Goal: Information Seeking & Learning: Learn about a topic

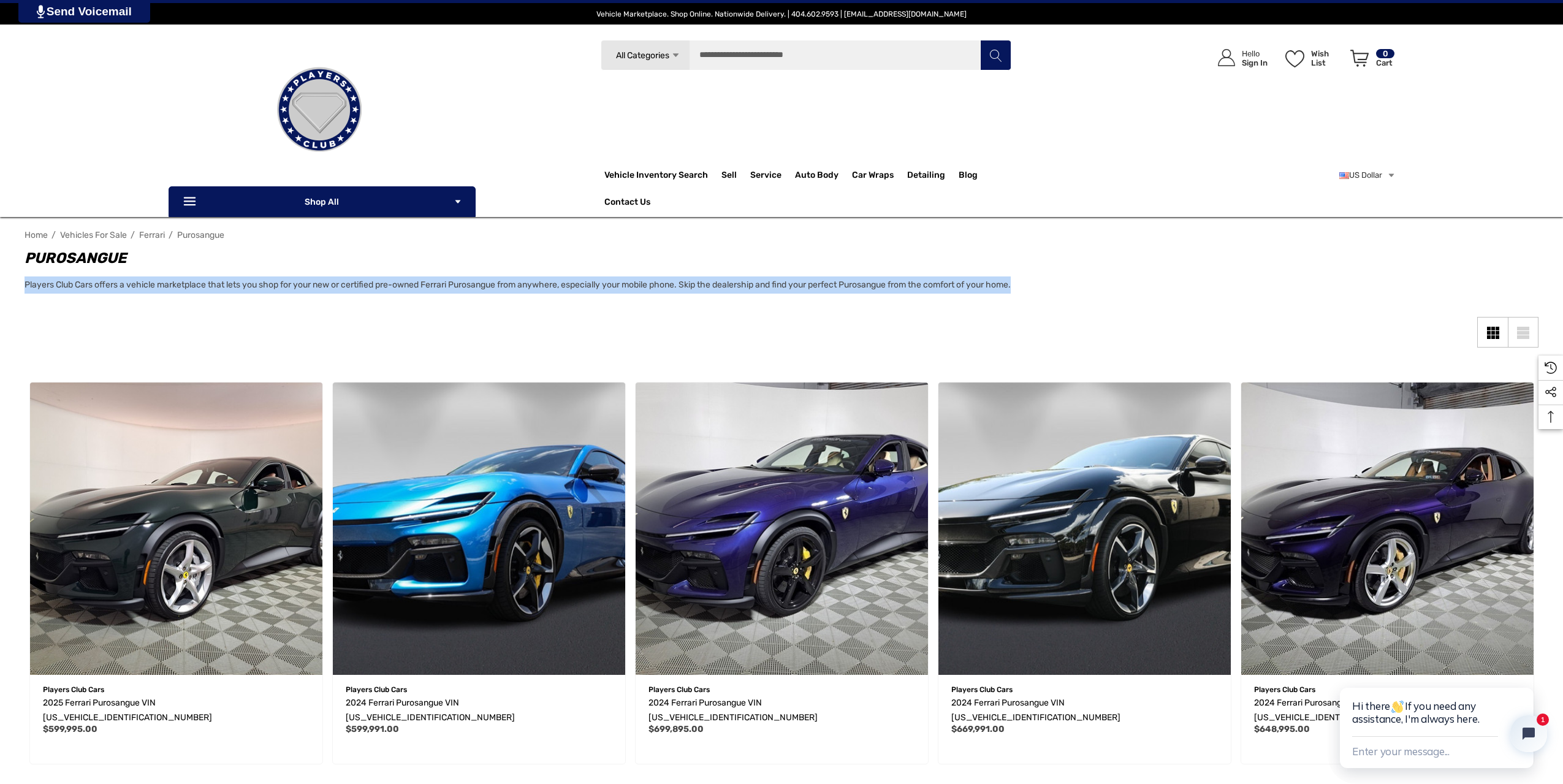
drag, startPoint x: 18, startPoint y: 288, endPoint x: 1071, endPoint y: 285, distance: 1053.0
click at [1071, 285] on div "Home Vehicles For Sale Ferrari Purosangue Purosangue Players Club Cars offers a…" at bounding box center [781, 548] width 1563 height 647
click at [1072, 285] on p "Players Club Cars offers a vehicle marketplace that lets you shop for your new …" at bounding box center [680, 285] width 1312 height 17
click at [704, 302] on div "Purosangue Players Club Cars offers a vehicle marketplace that lets you shop fo…" at bounding box center [782, 280] width 1514 height 67
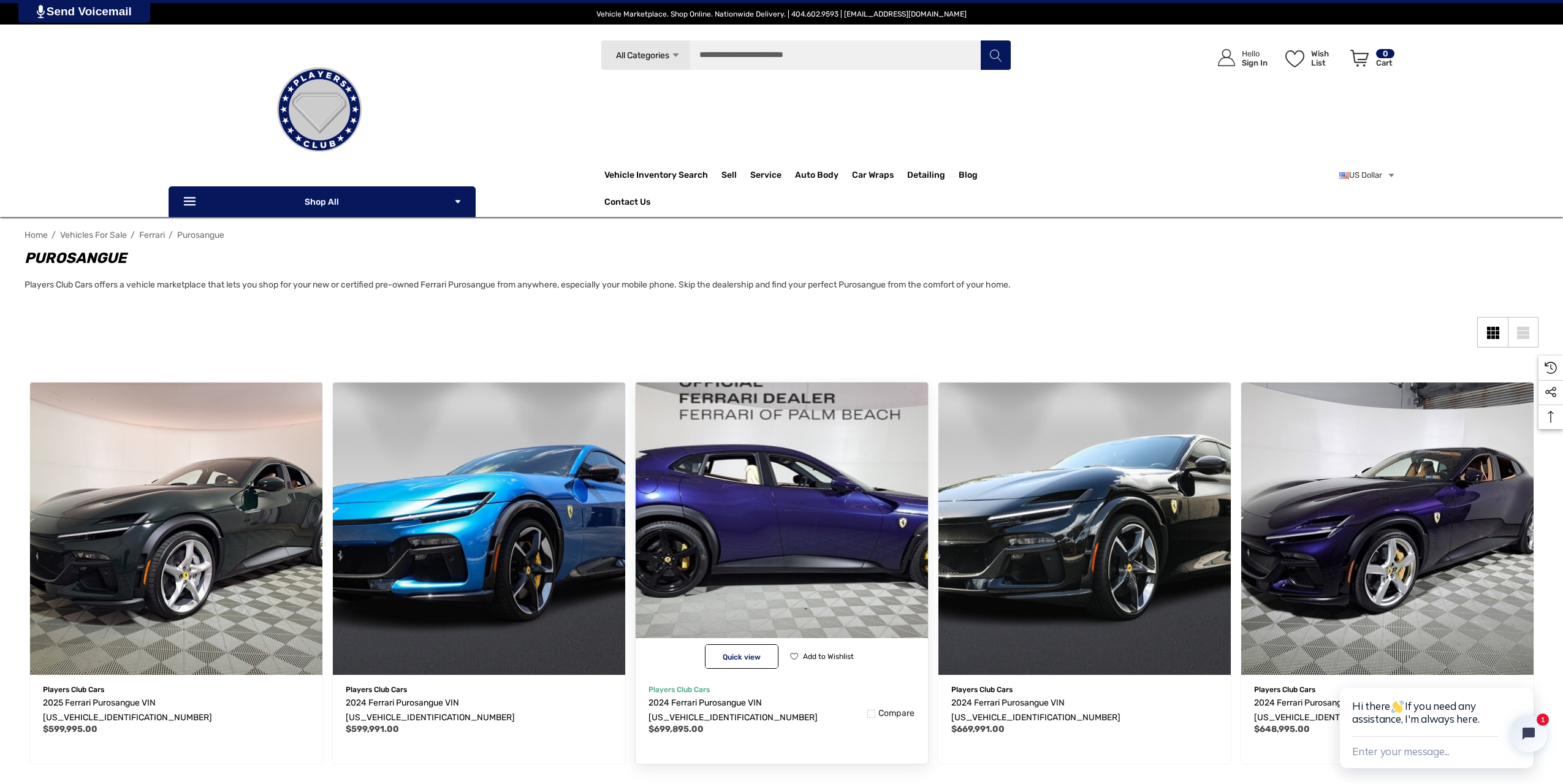
click at [753, 544] on img "2024 Ferrari Purosangue VIN ZSG06VTA2R0305563,$699,895.00\a" at bounding box center [782, 528] width 322 height 322
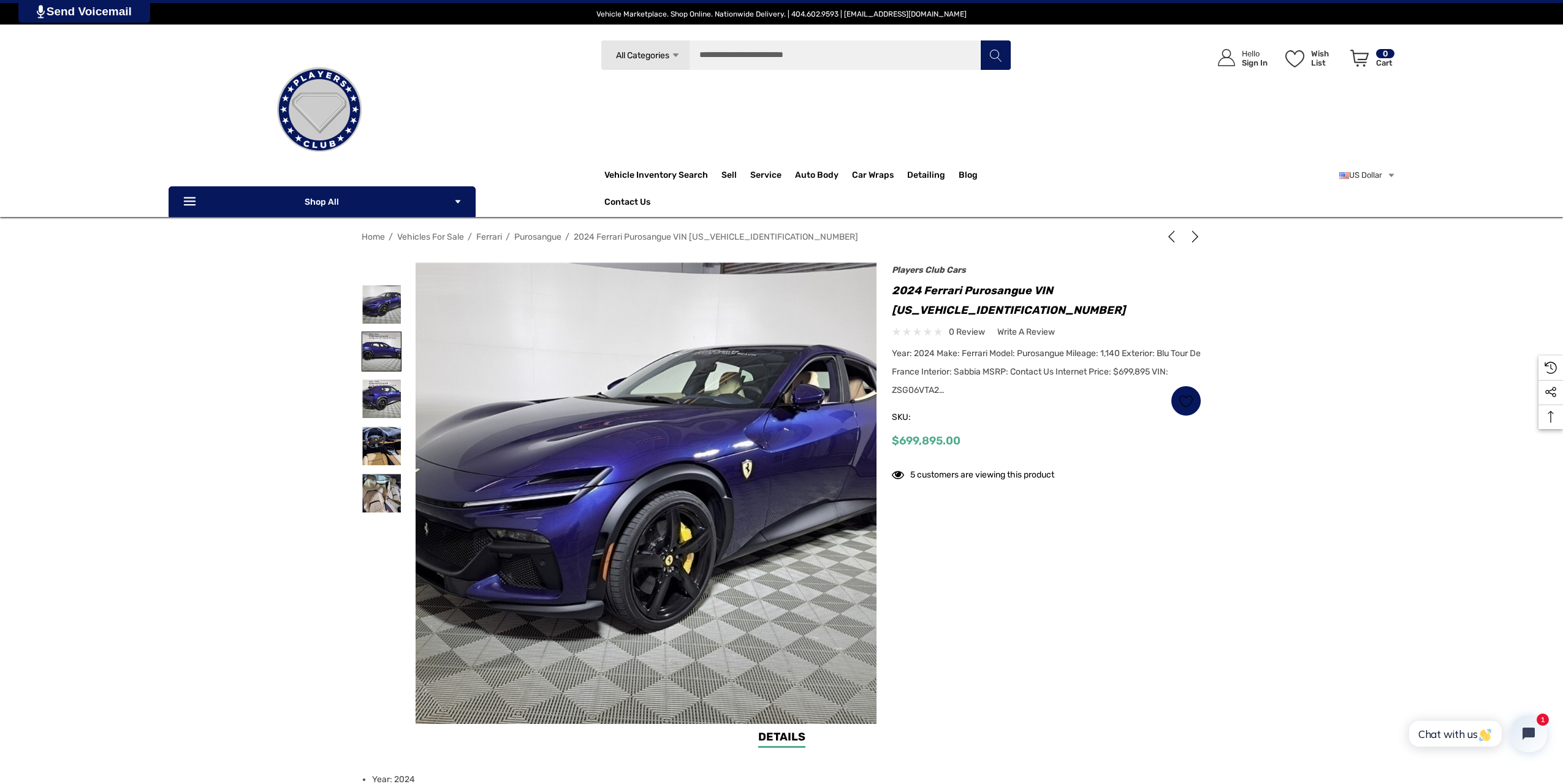
click at [371, 354] on img at bounding box center [382, 352] width 39 height 39
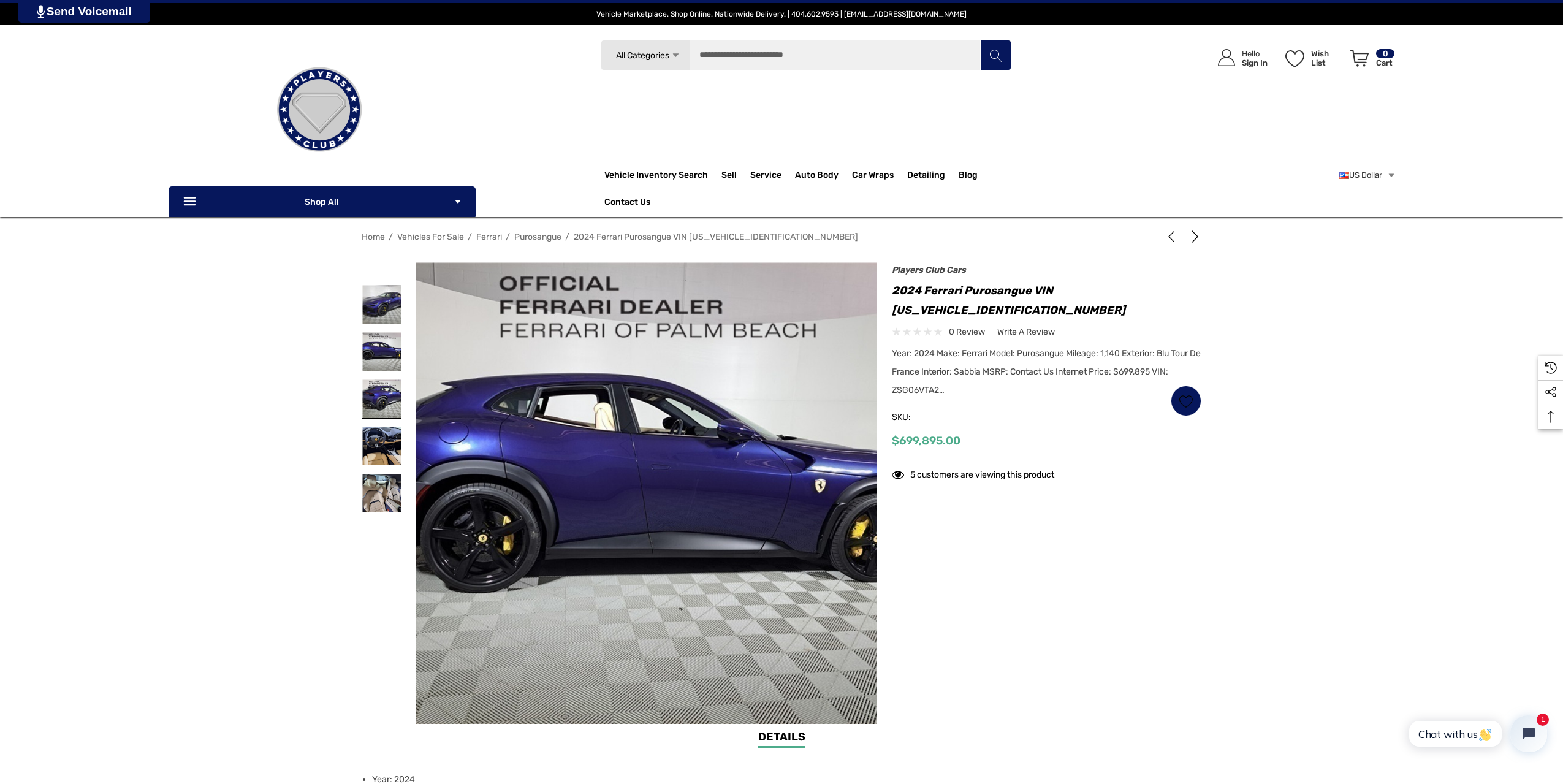
click at [381, 401] on img at bounding box center [382, 399] width 39 height 39
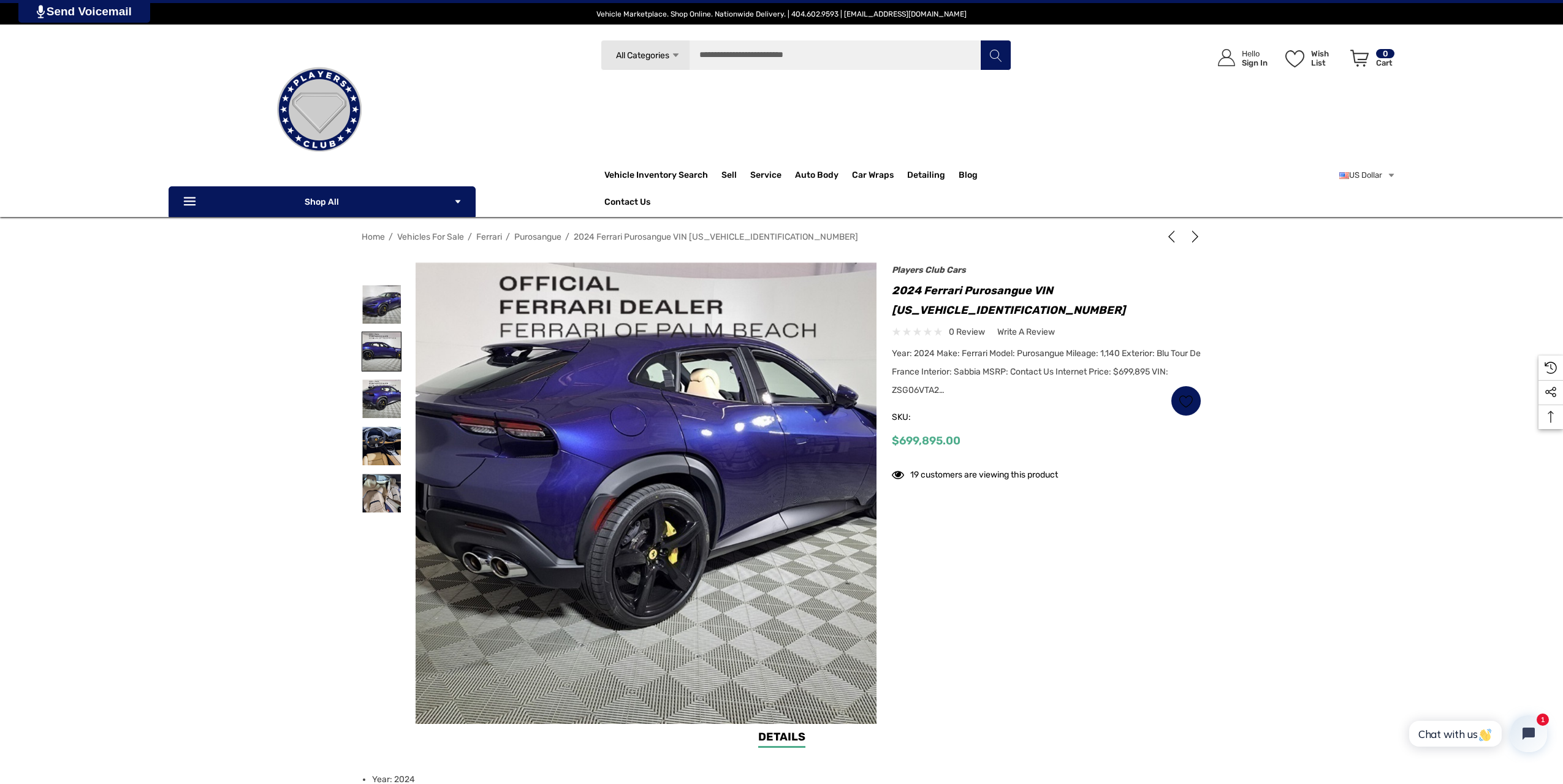
click at [380, 352] on img at bounding box center [382, 352] width 39 height 39
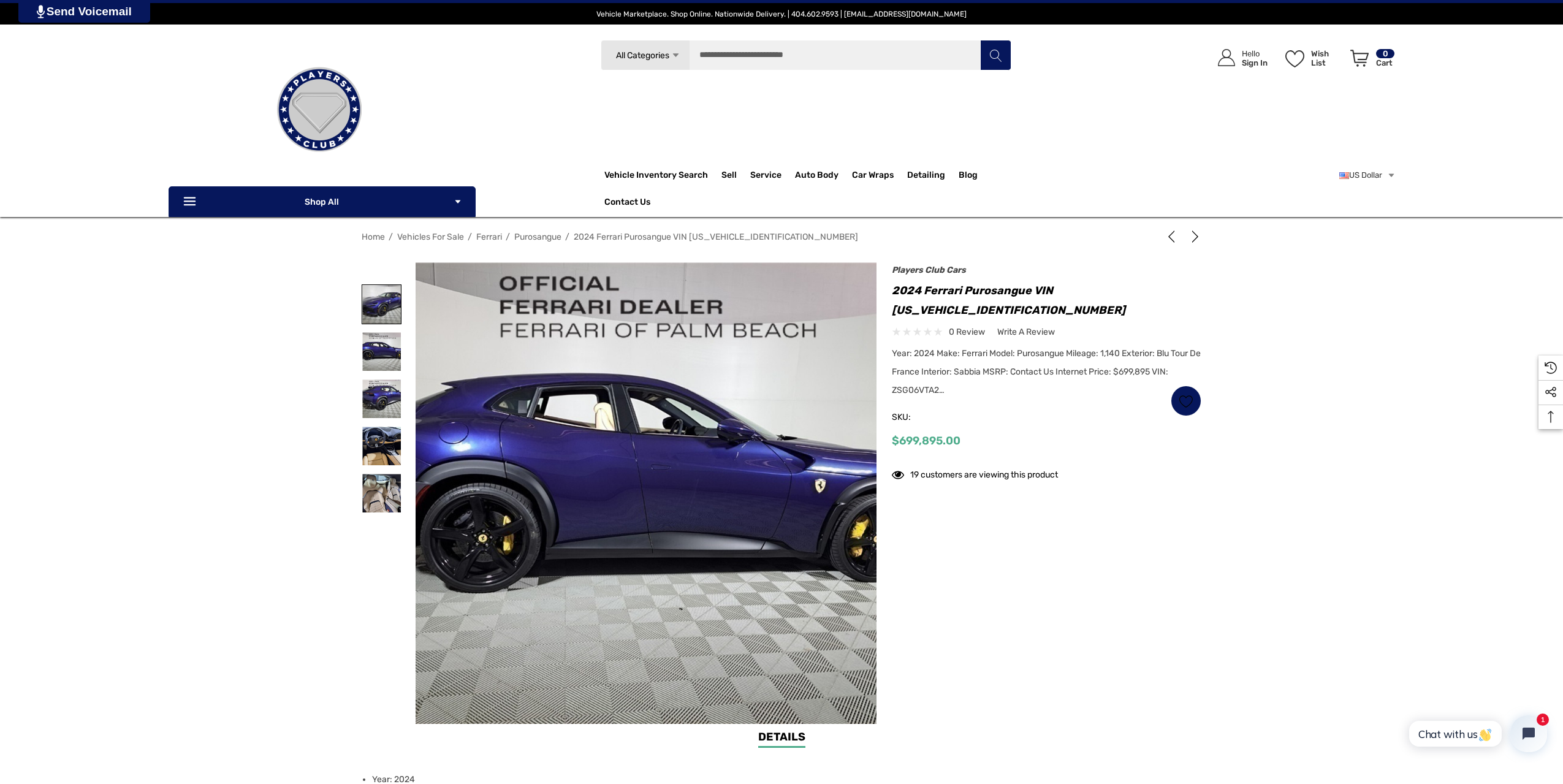
click at [382, 300] on img at bounding box center [382, 304] width 39 height 39
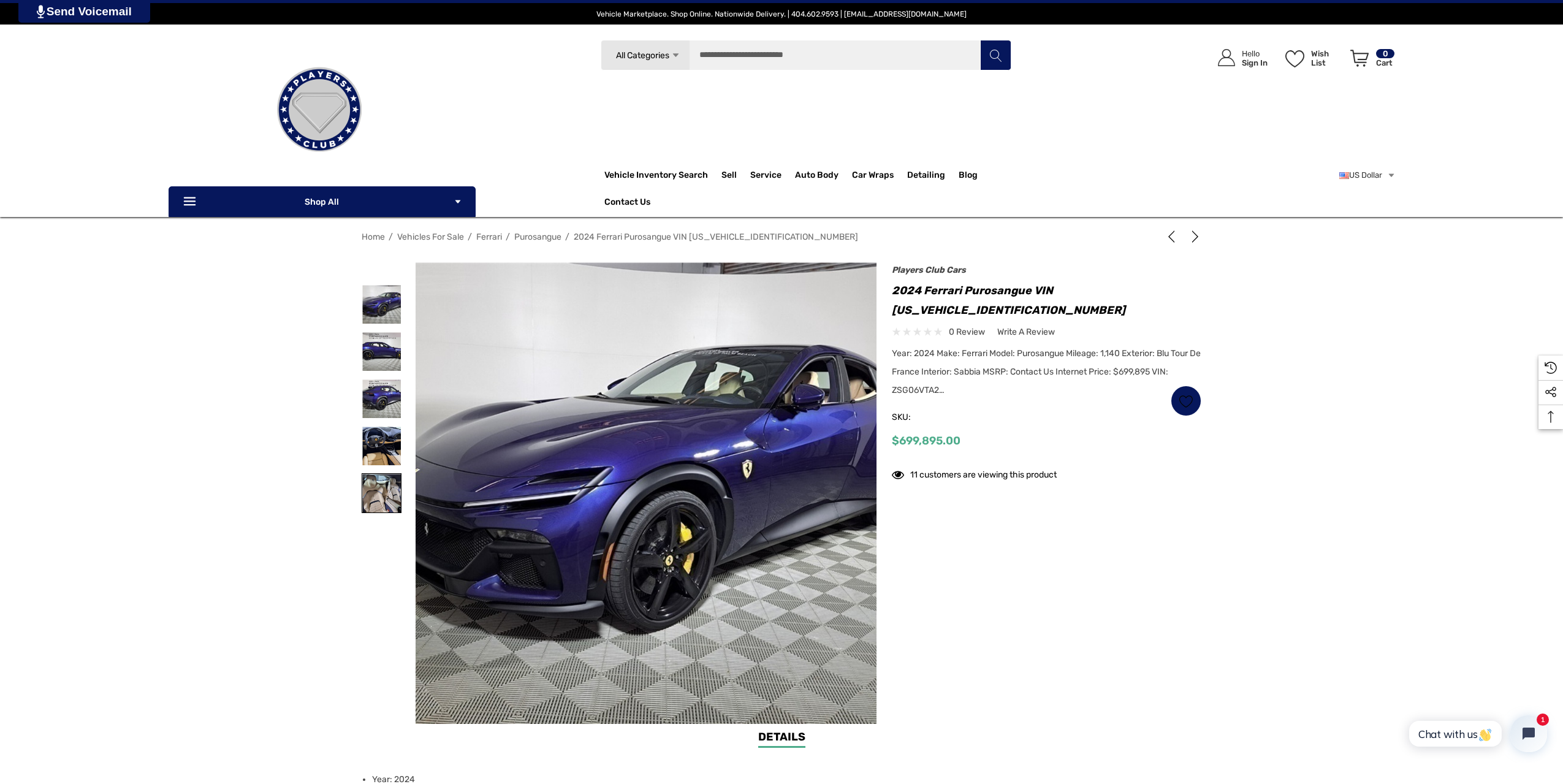
click at [387, 499] on img at bounding box center [382, 493] width 39 height 39
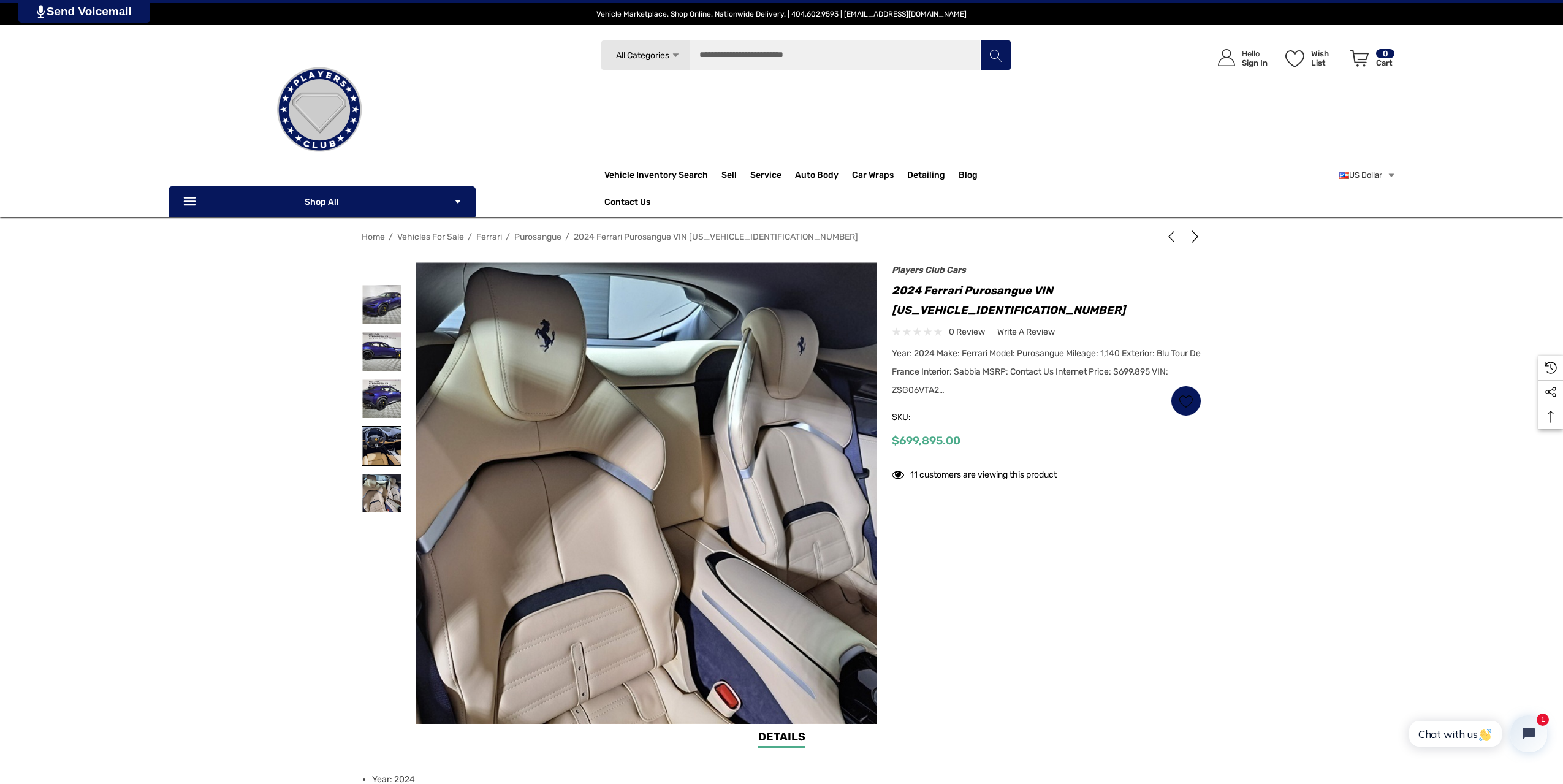
click at [380, 449] on img at bounding box center [382, 446] width 39 height 39
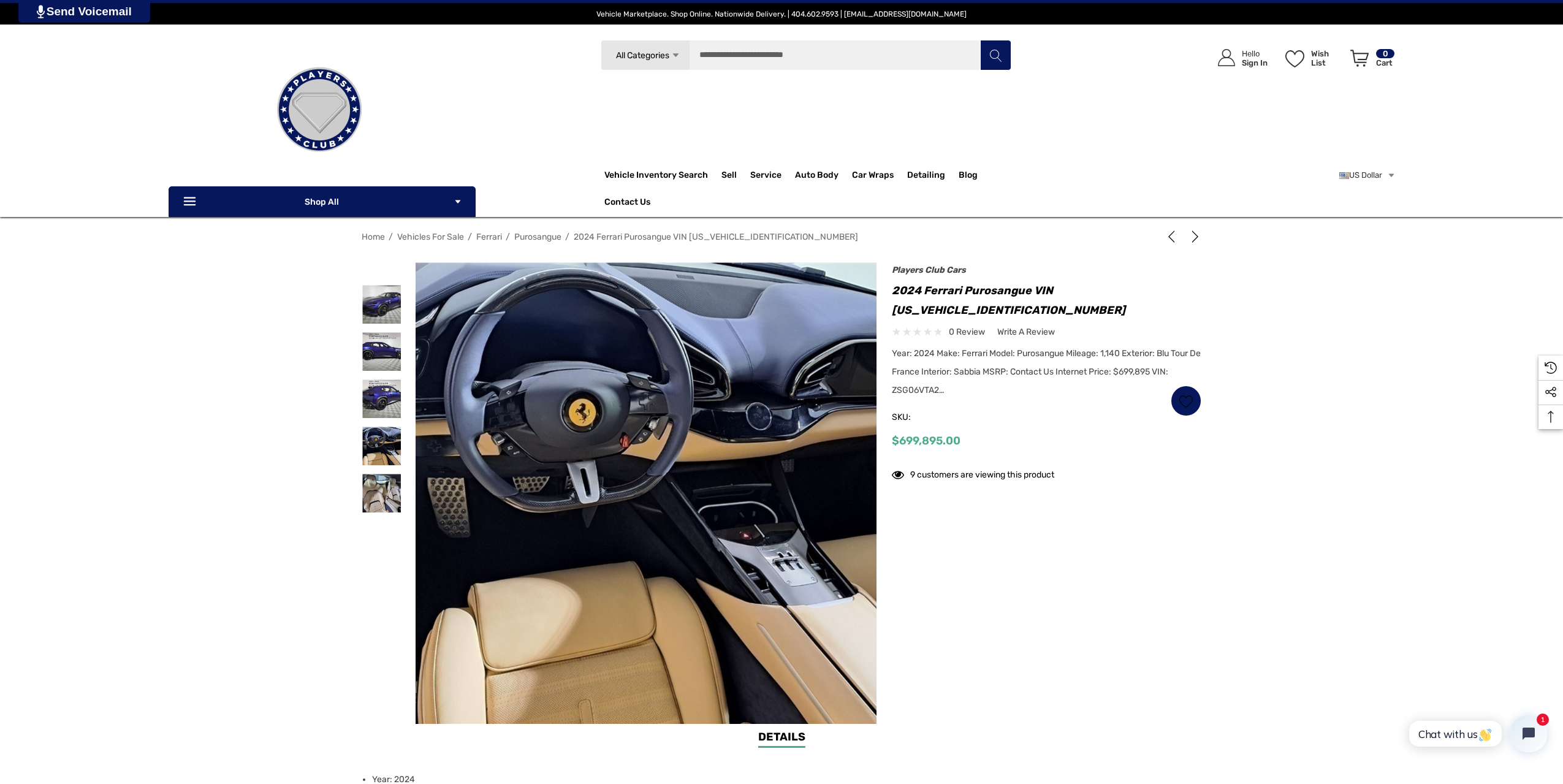
click at [1184, 629] on div at bounding box center [782, 493] width 840 height 462
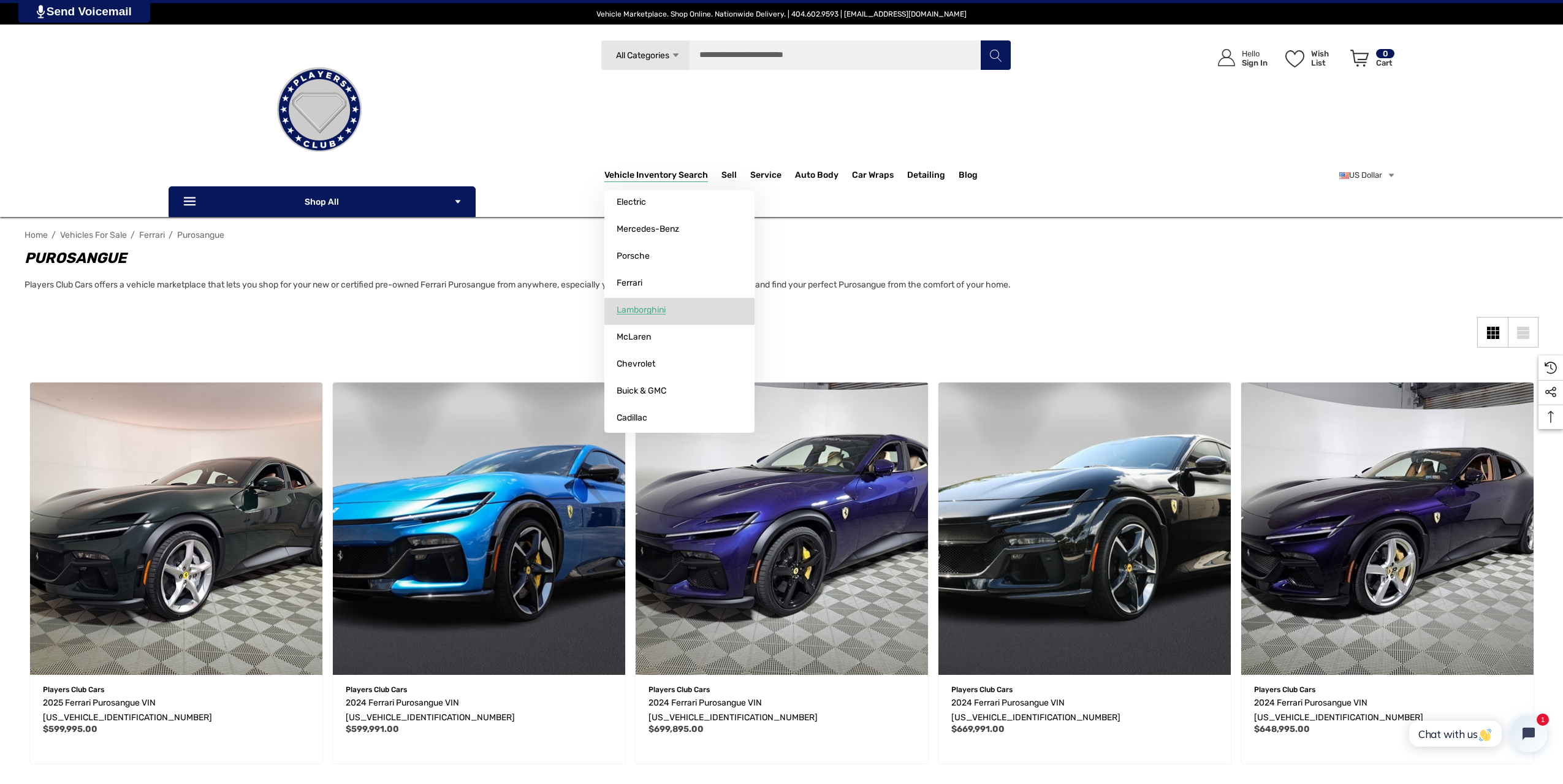
click at [651, 315] on span "Lamborghini" at bounding box center [641, 310] width 49 height 11
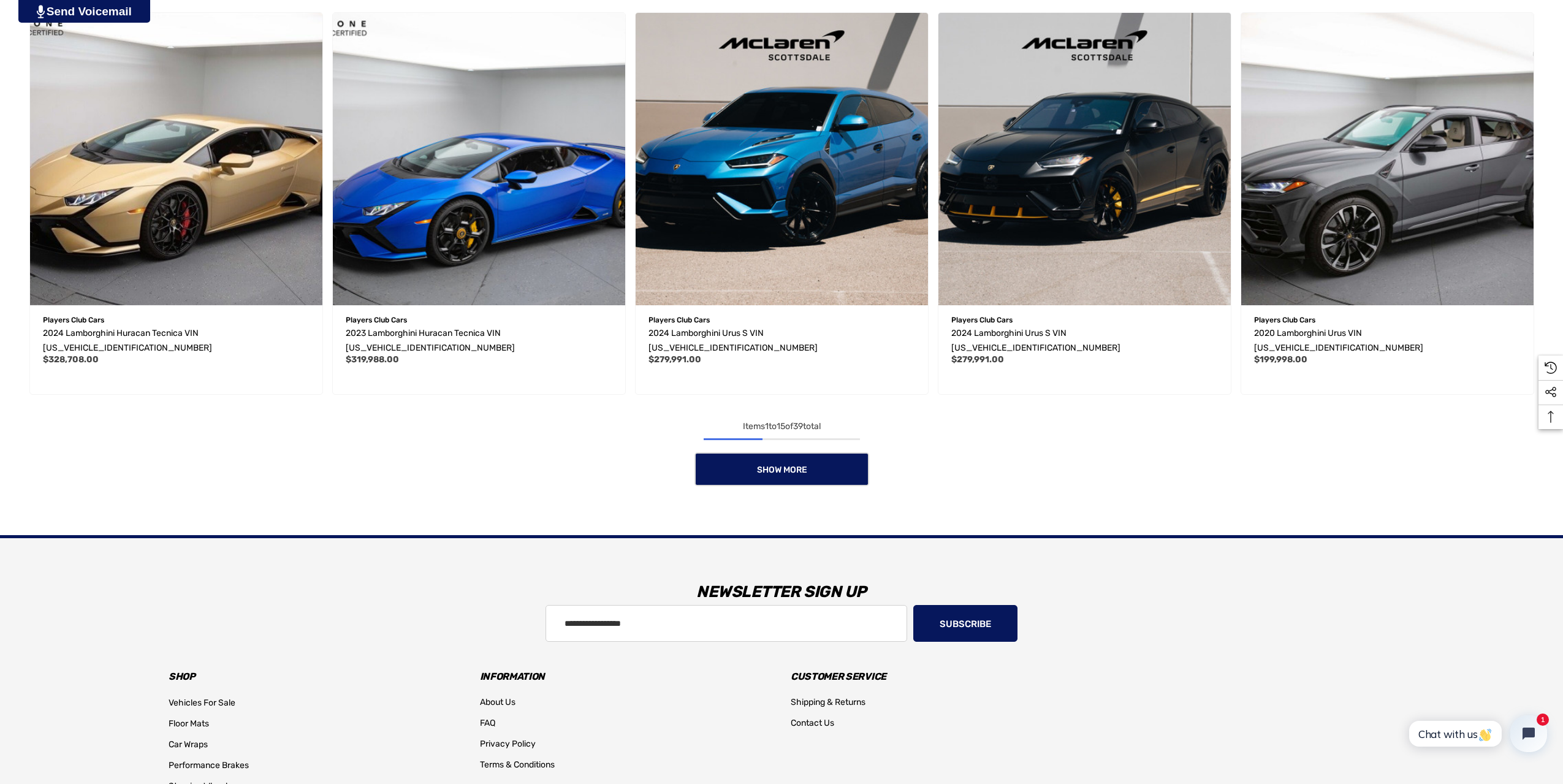
scroll to position [1319, 0]
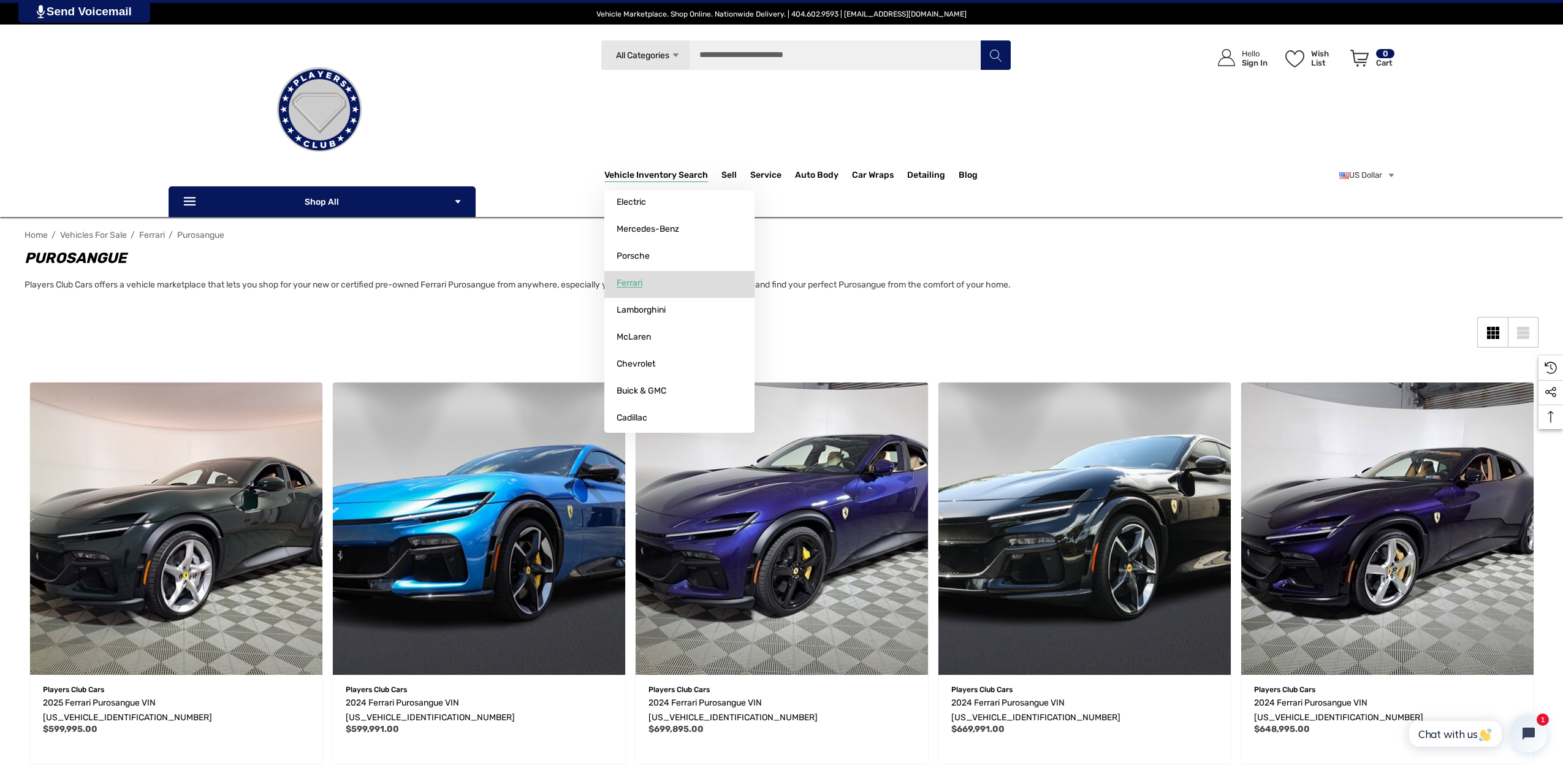
click at [656, 280] on link "Ferrari" at bounding box center [679, 283] width 150 height 25
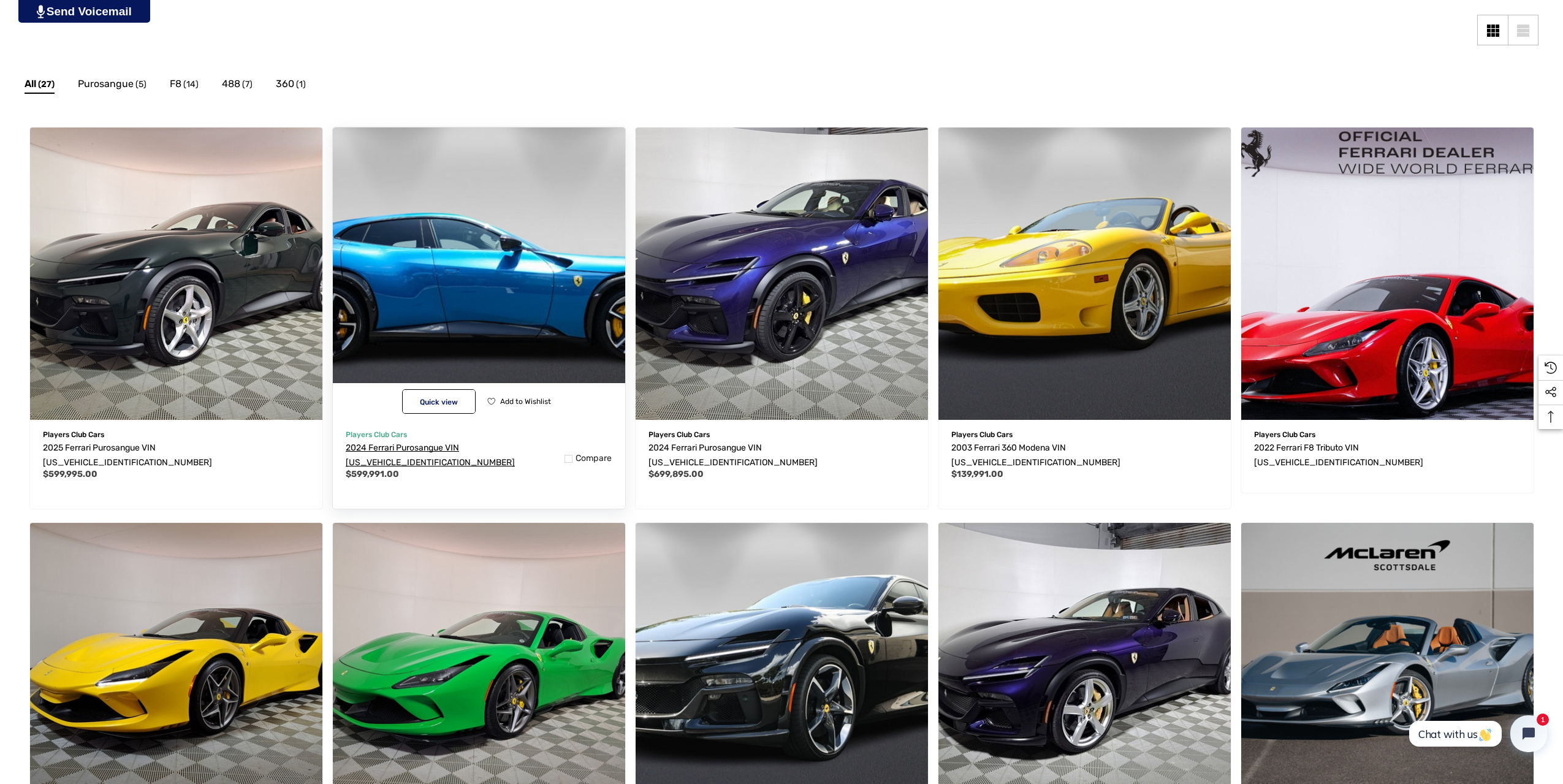
scroll to position [429, 0]
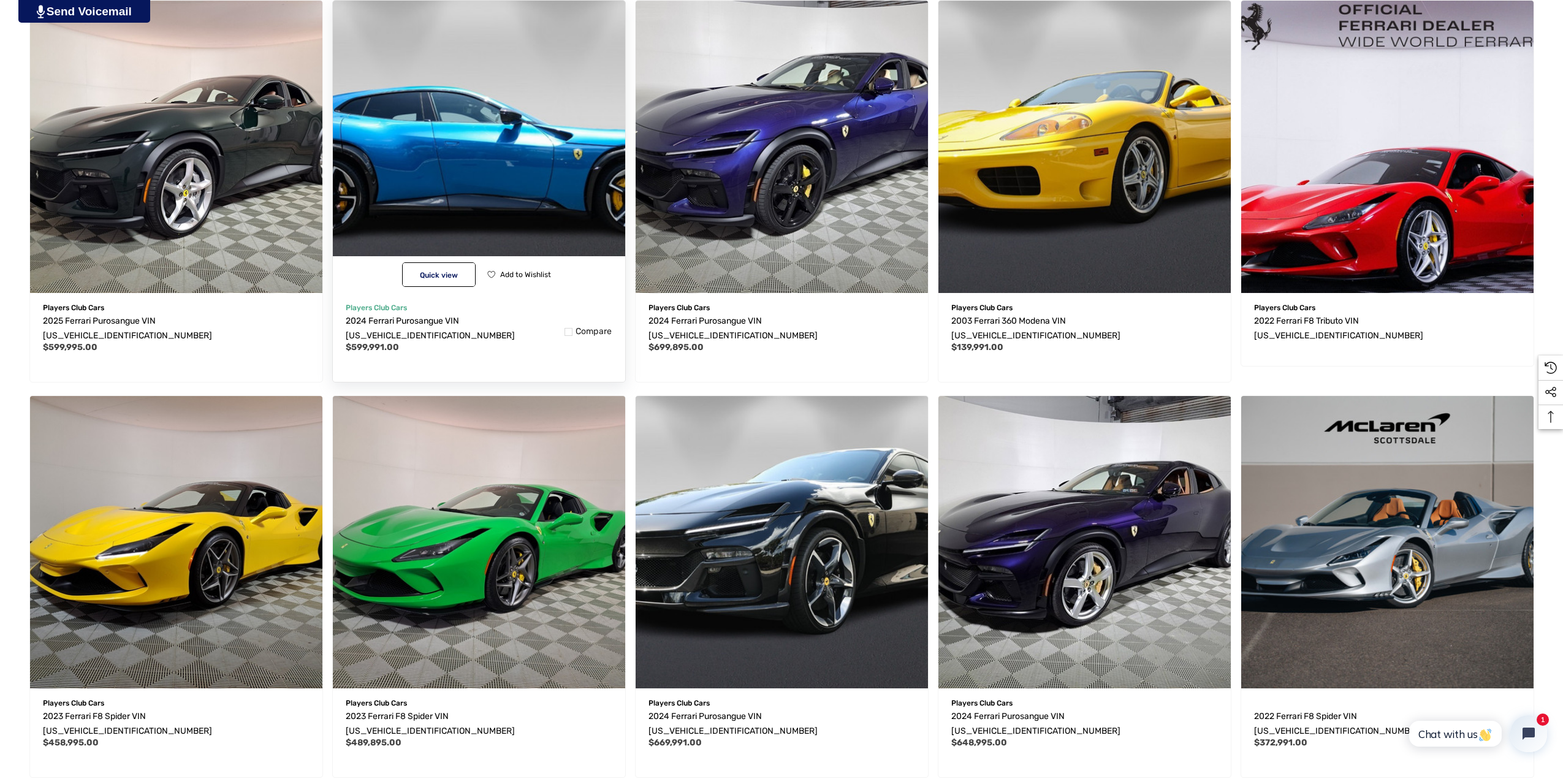
click at [475, 141] on img "2024 Ferrari Purosangue VIN ZFF06VTA8P0295621,$599,991.00\a" at bounding box center [479, 146] width 322 height 322
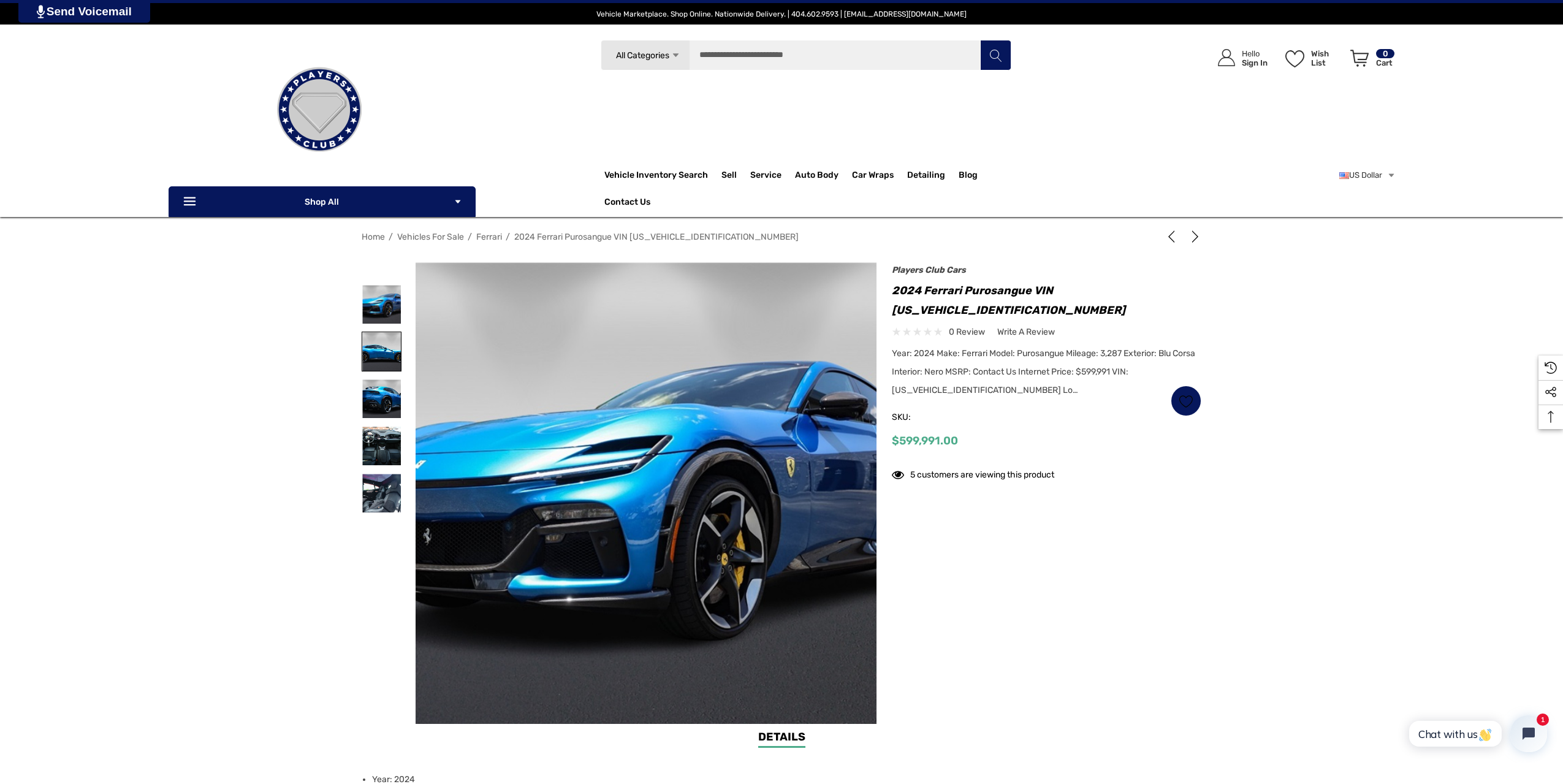
click at [375, 351] on img at bounding box center [382, 352] width 39 height 39
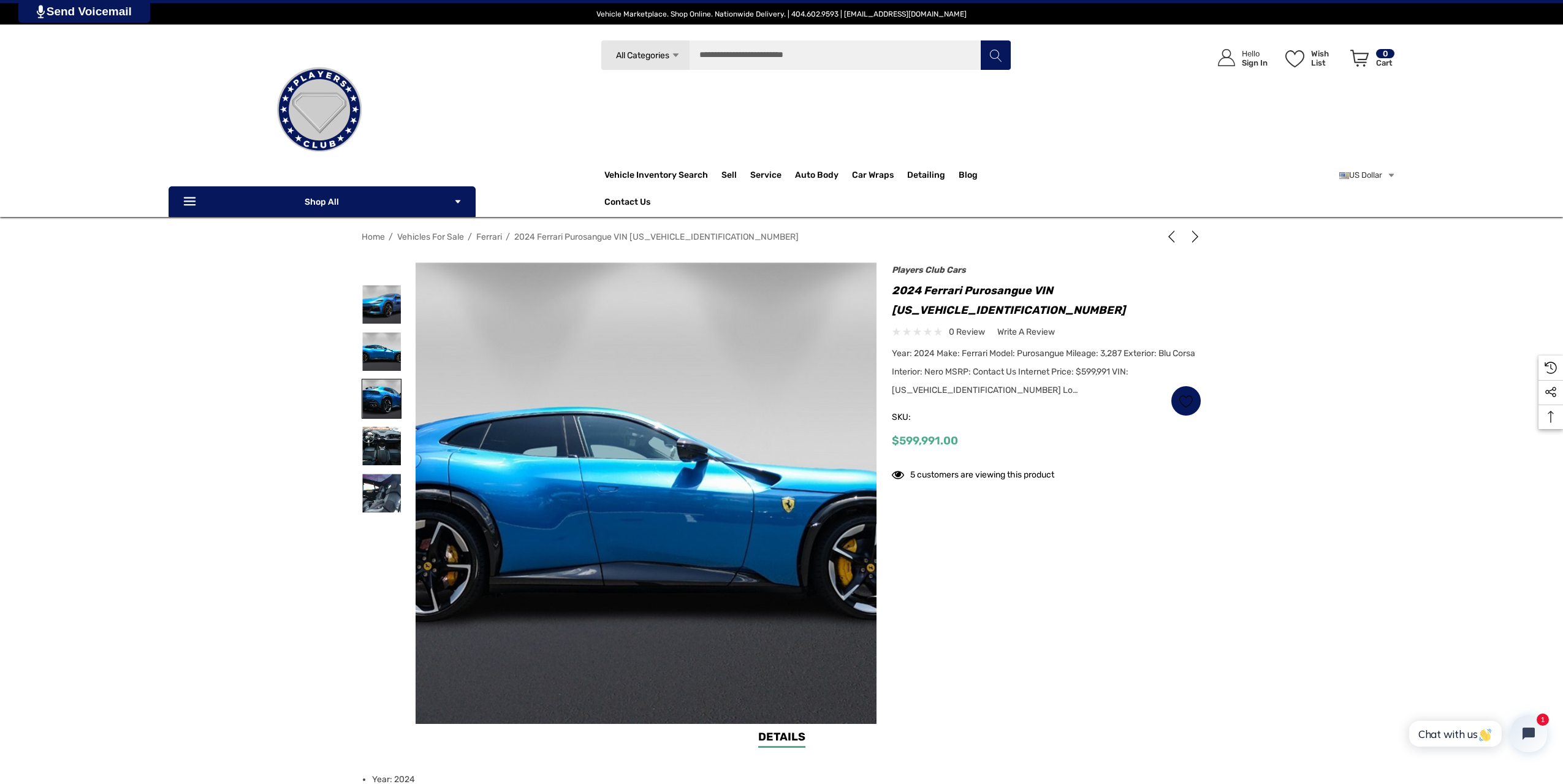
click at [380, 397] on img at bounding box center [382, 399] width 39 height 39
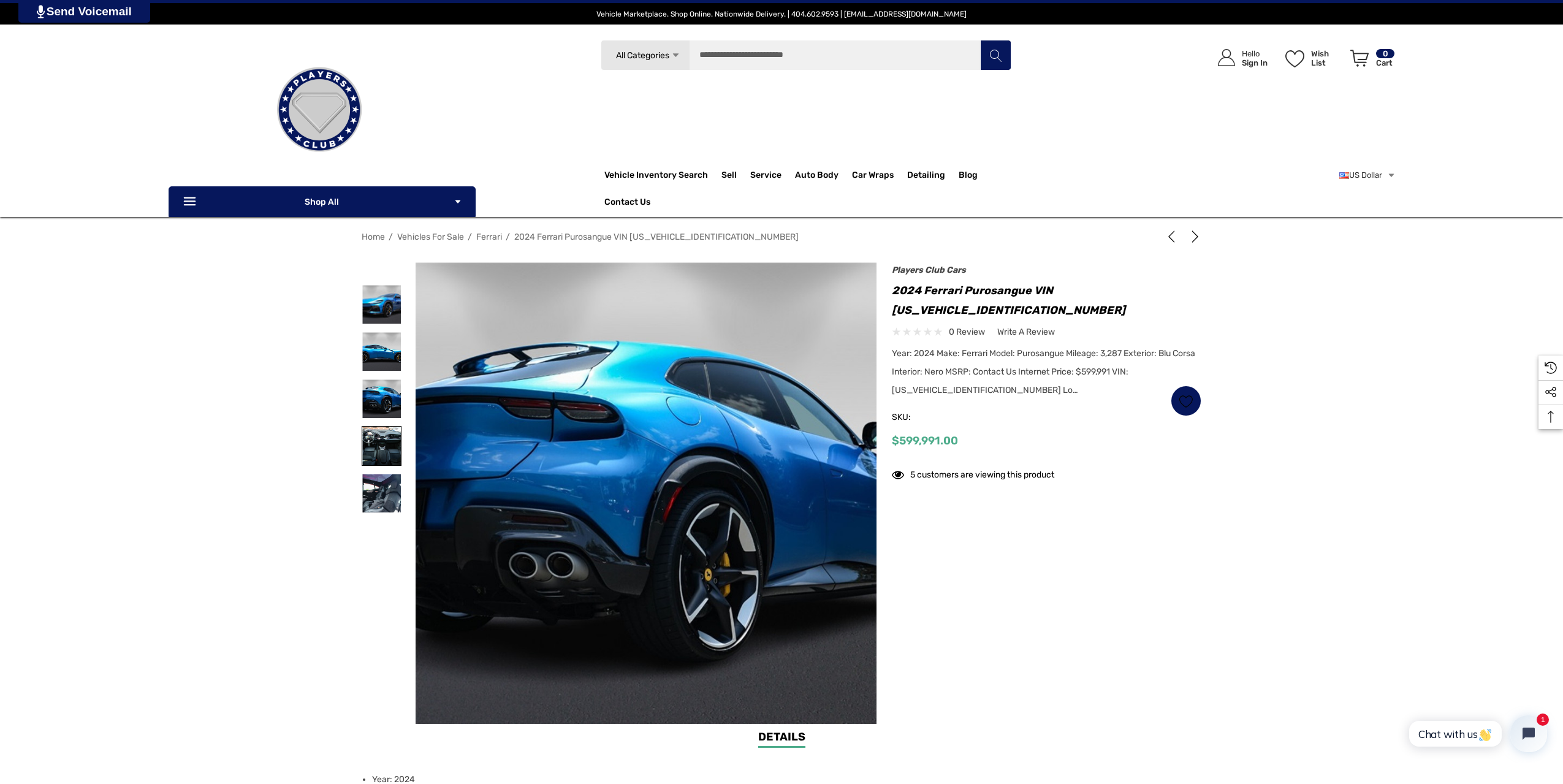
click at [380, 444] on img at bounding box center [382, 446] width 39 height 39
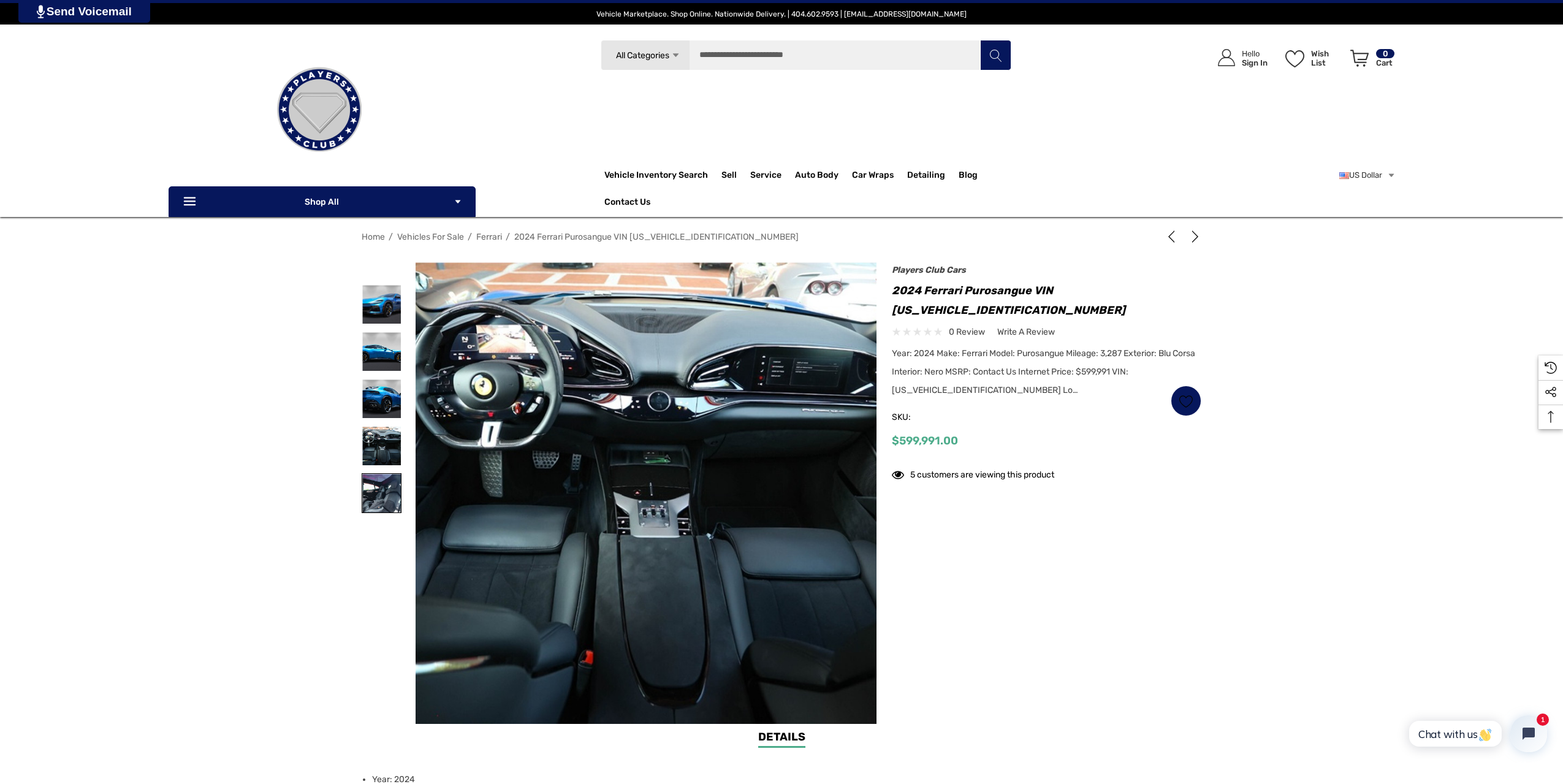
click at [378, 493] on img at bounding box center [382, 493] width 39 height 39
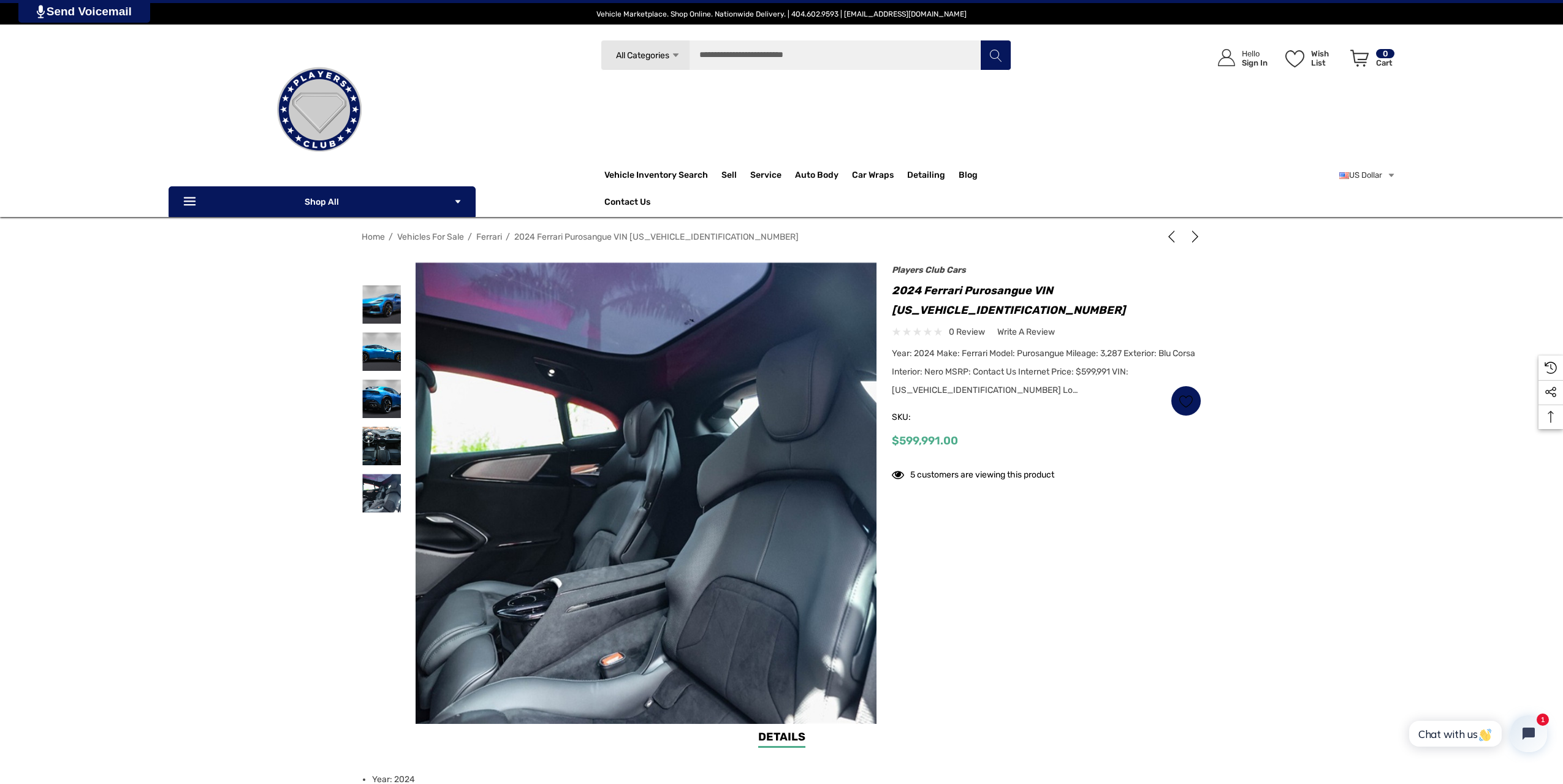
click at [1168, 608] on div at bounding box center [782, 493] width 840 height 462
click at [1092, 612] on div at bounding box center [782, 493] width 840 height 462
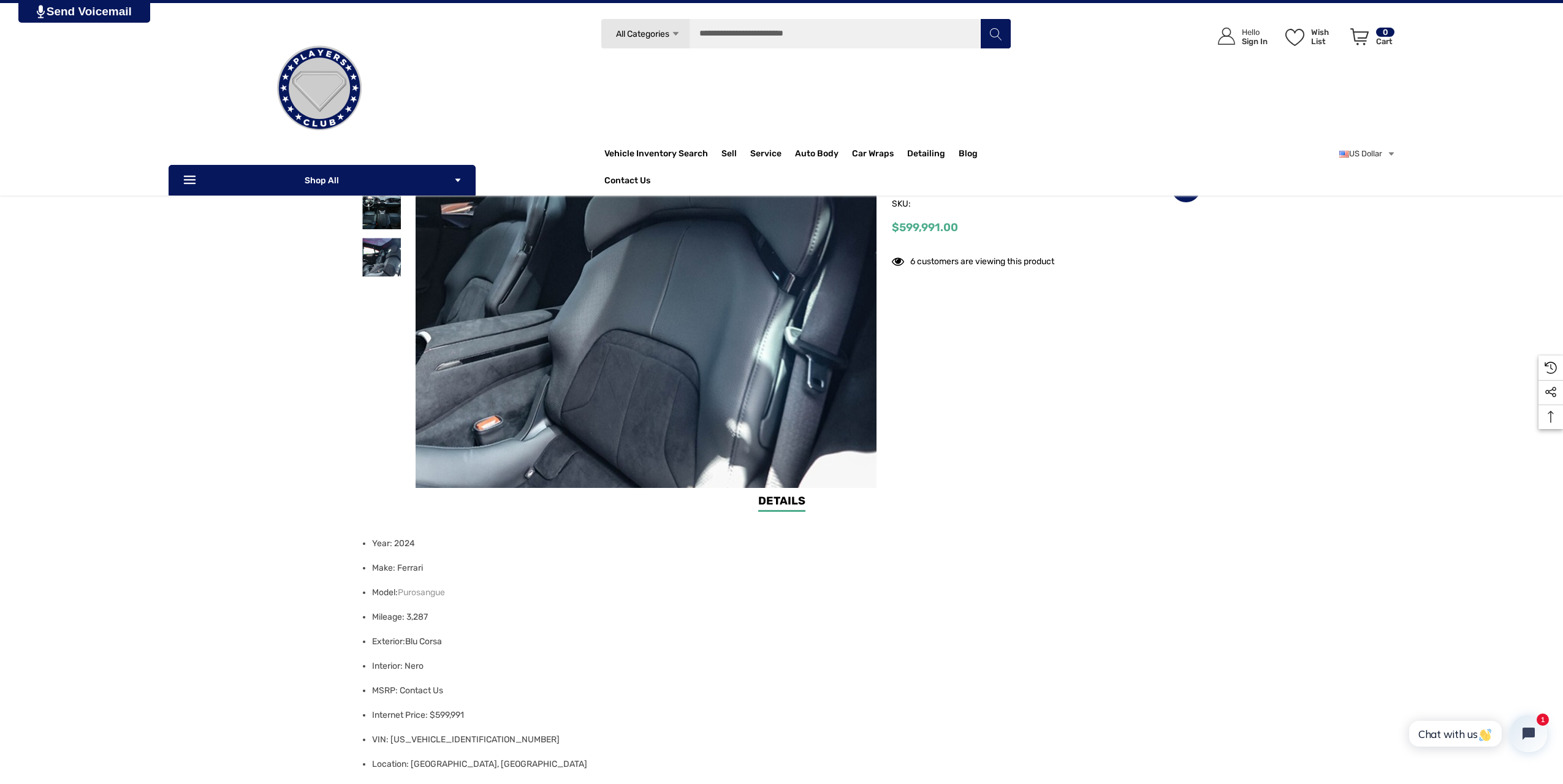
scroll to position [123, 0]
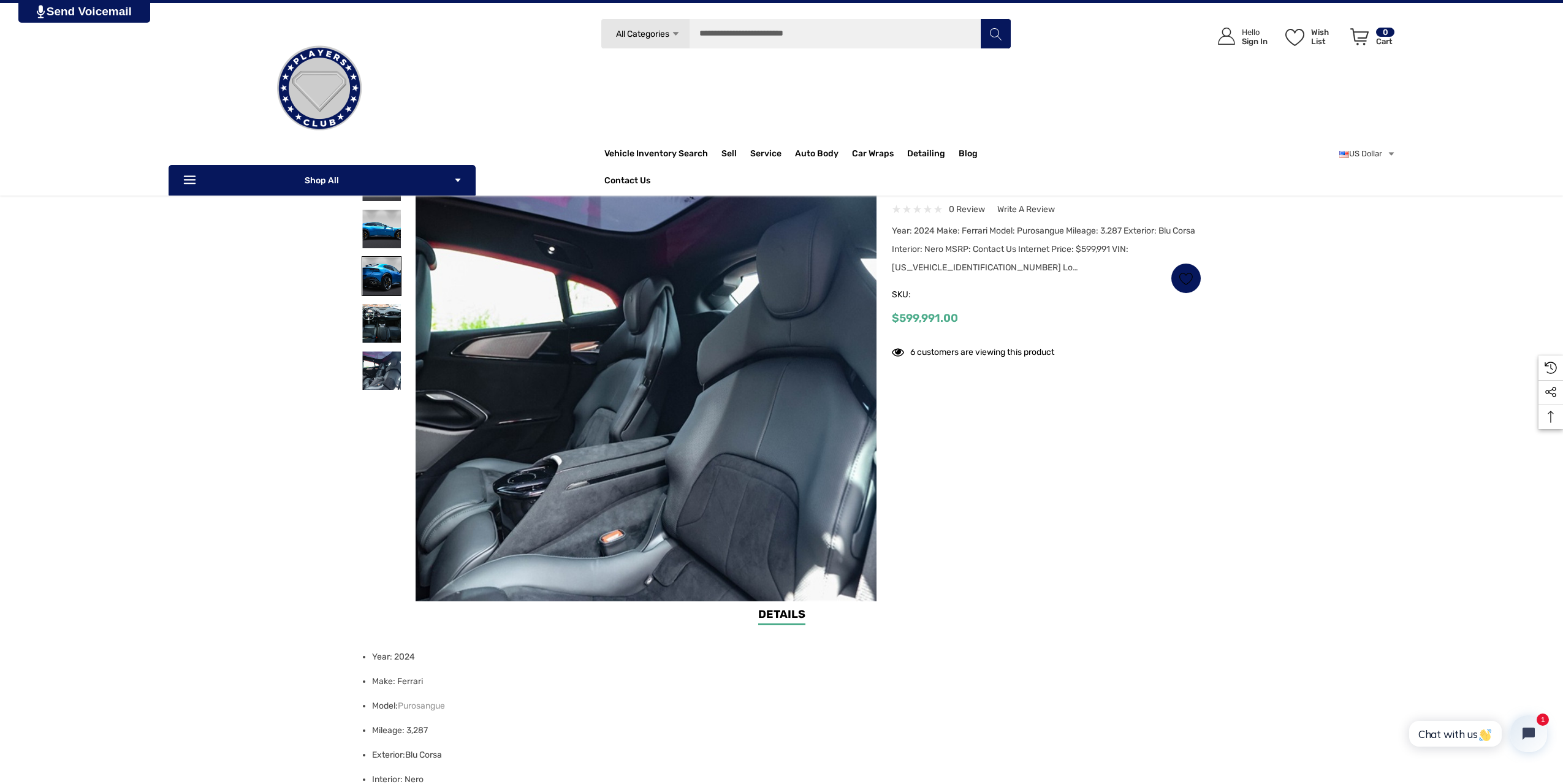
click at [395, 280] on img at bounding box center [382, 277] width 39 height 39
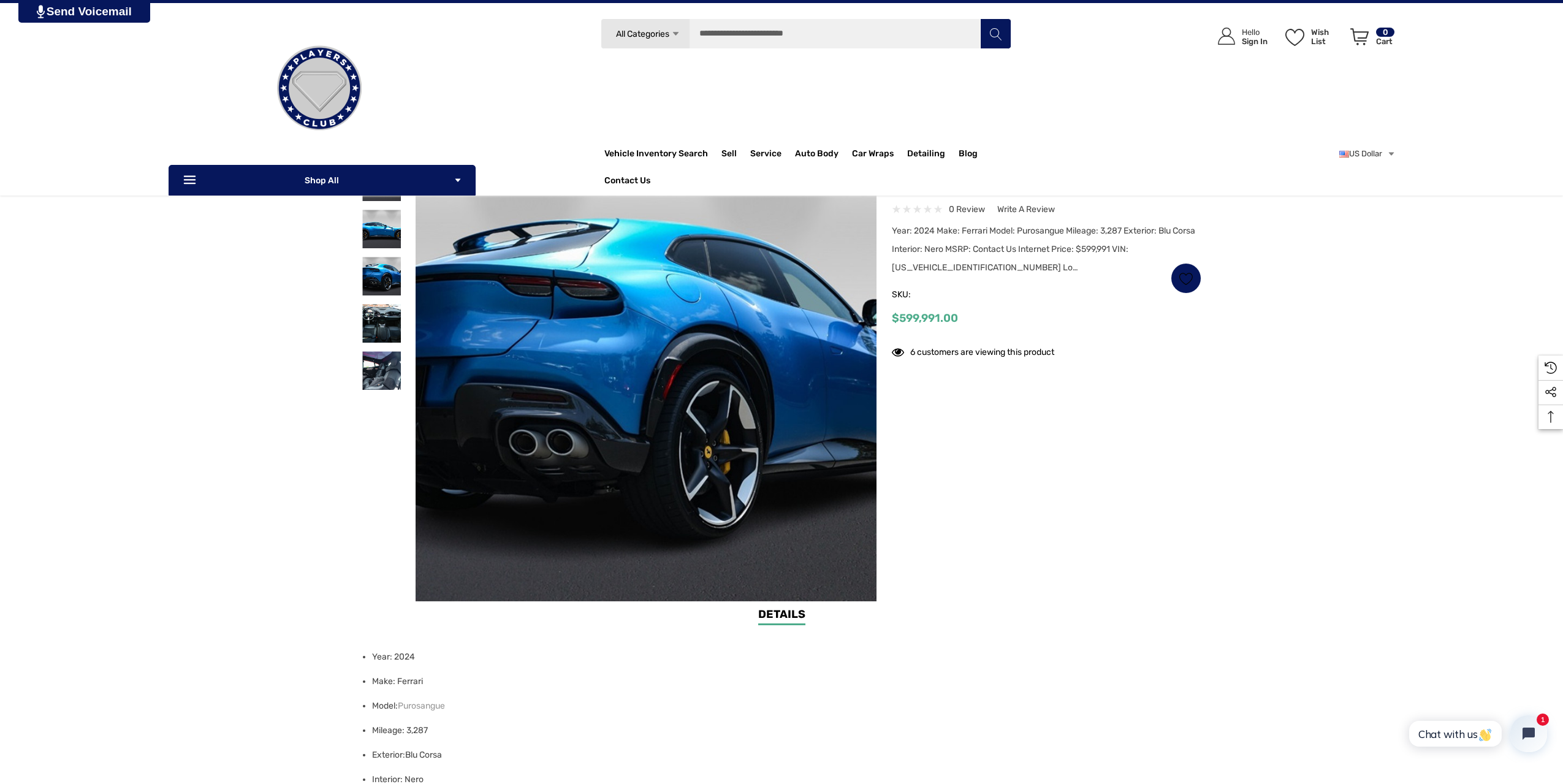
drag, startPoint x: 385, startPoint y: 241, endPoint x: 393, endPoint y: 250, distance: 12.0
click at [385, 241] on img at bounding box center [382, 229] width 39 height 39
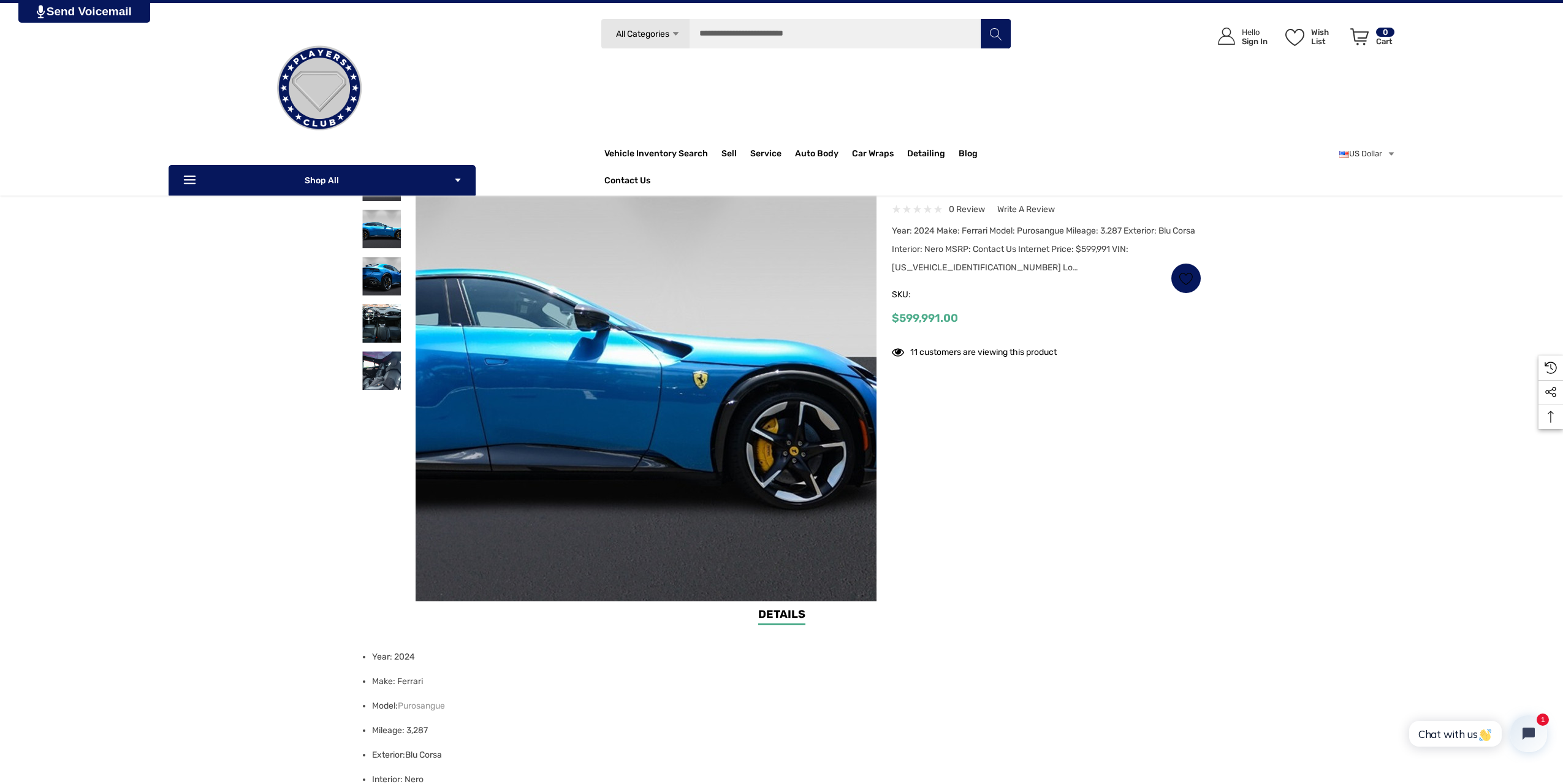
scroll to position [0, 0]
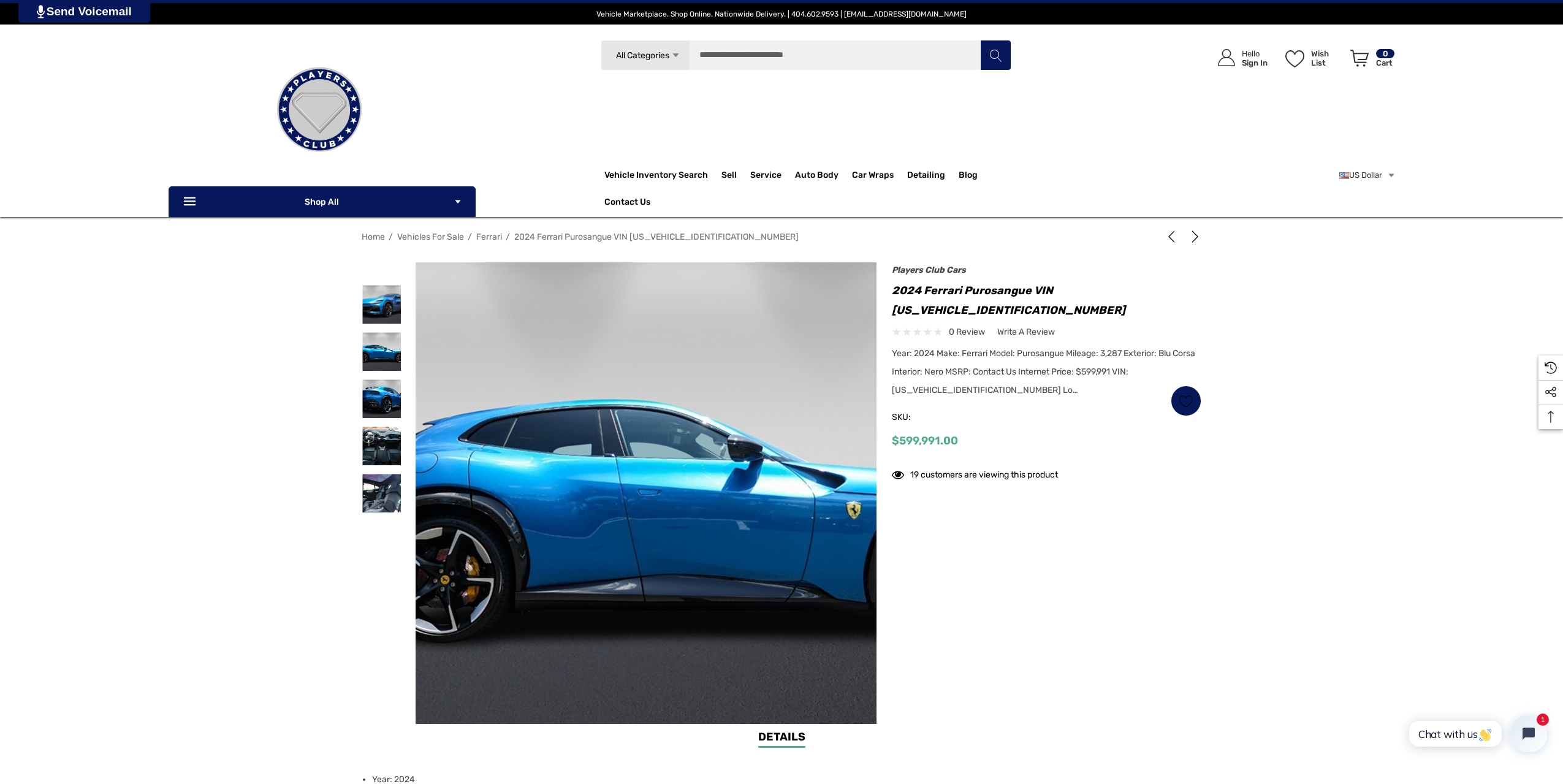
click at [579, 462] on img at bounding box center [693, 498] width 785 height 523
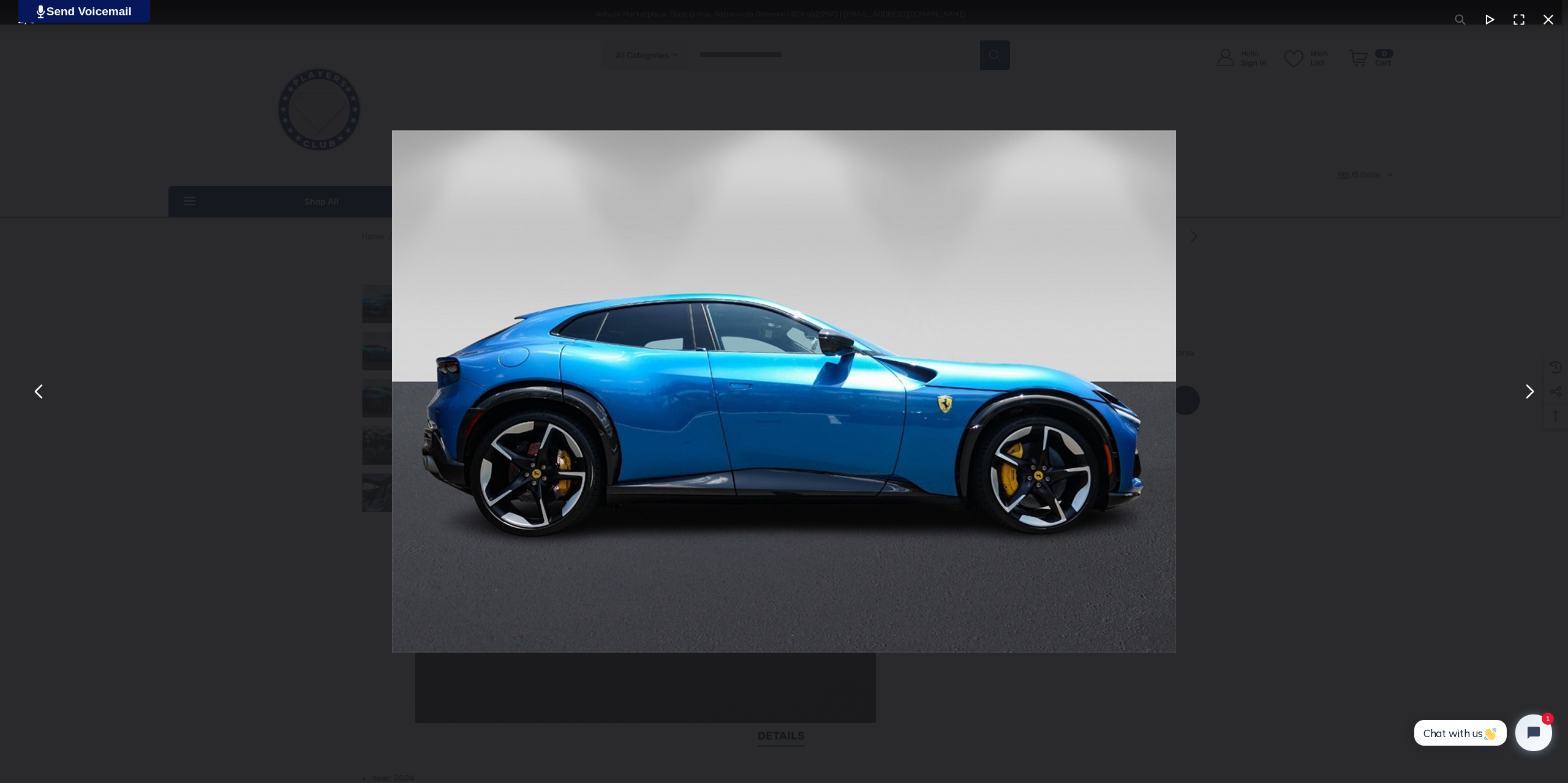
click at [1528, 395] on button "You can close this modal content with the ESC key" at bounding box center [1528, 391] width 29 height 29
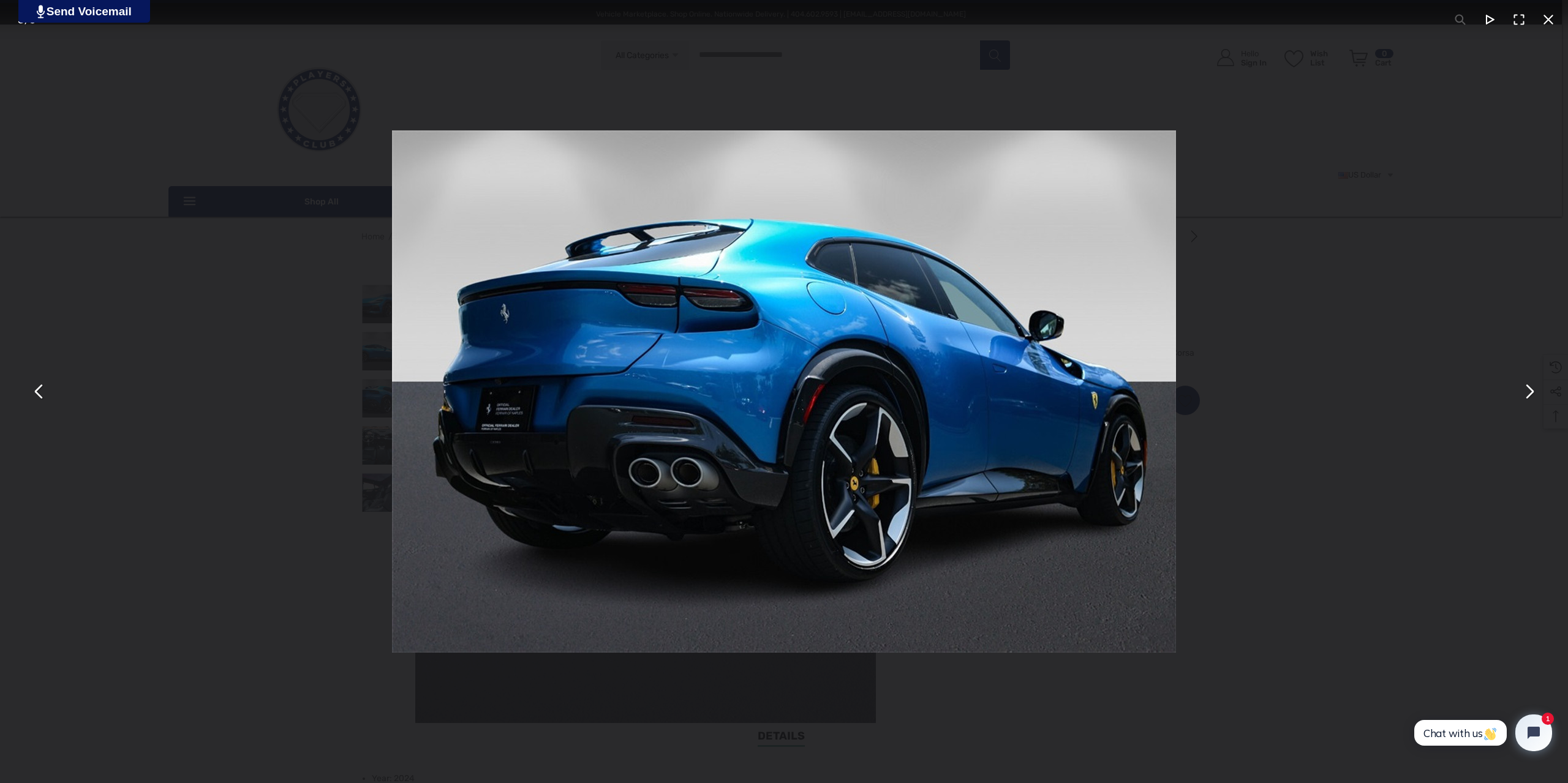
click at [1343, 548] on div "You can close this modal content with the ESC key" at bounding box center [784, 391] width 1568 height 783
